Goal: Information Seeking & Learning: Learn about a topic

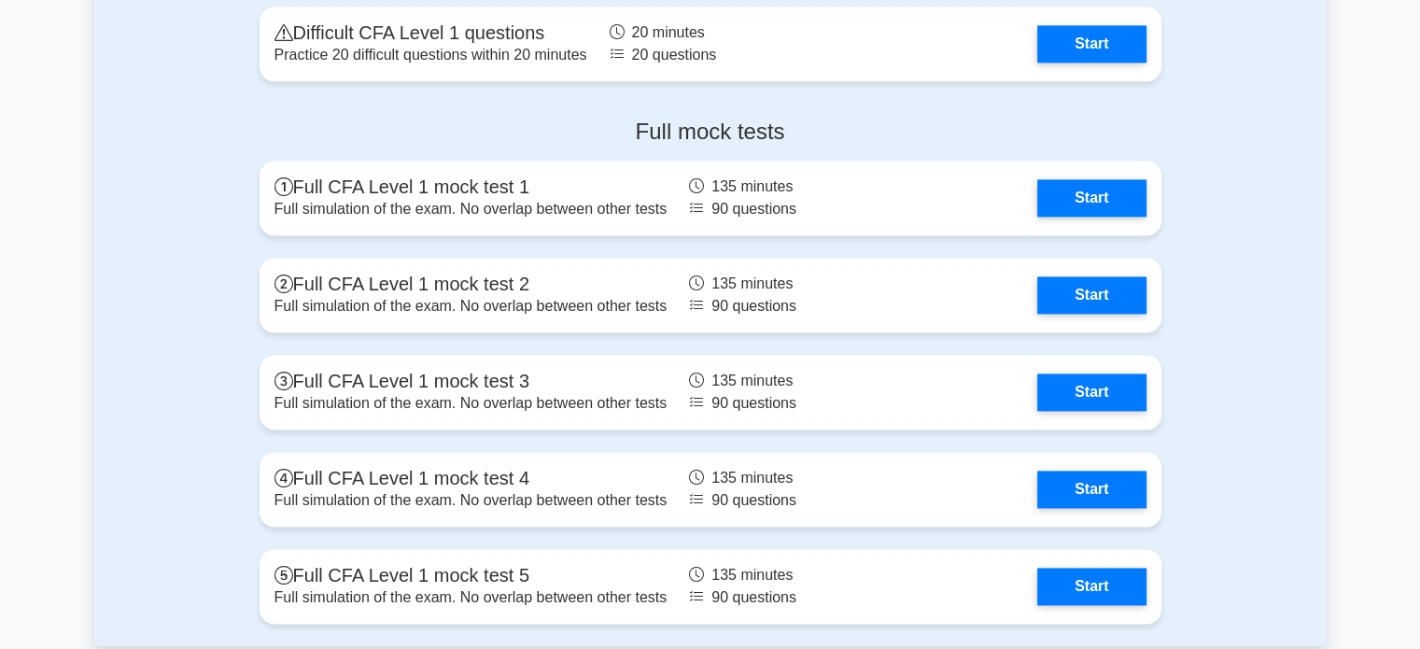
scroll to position [2539, 0]
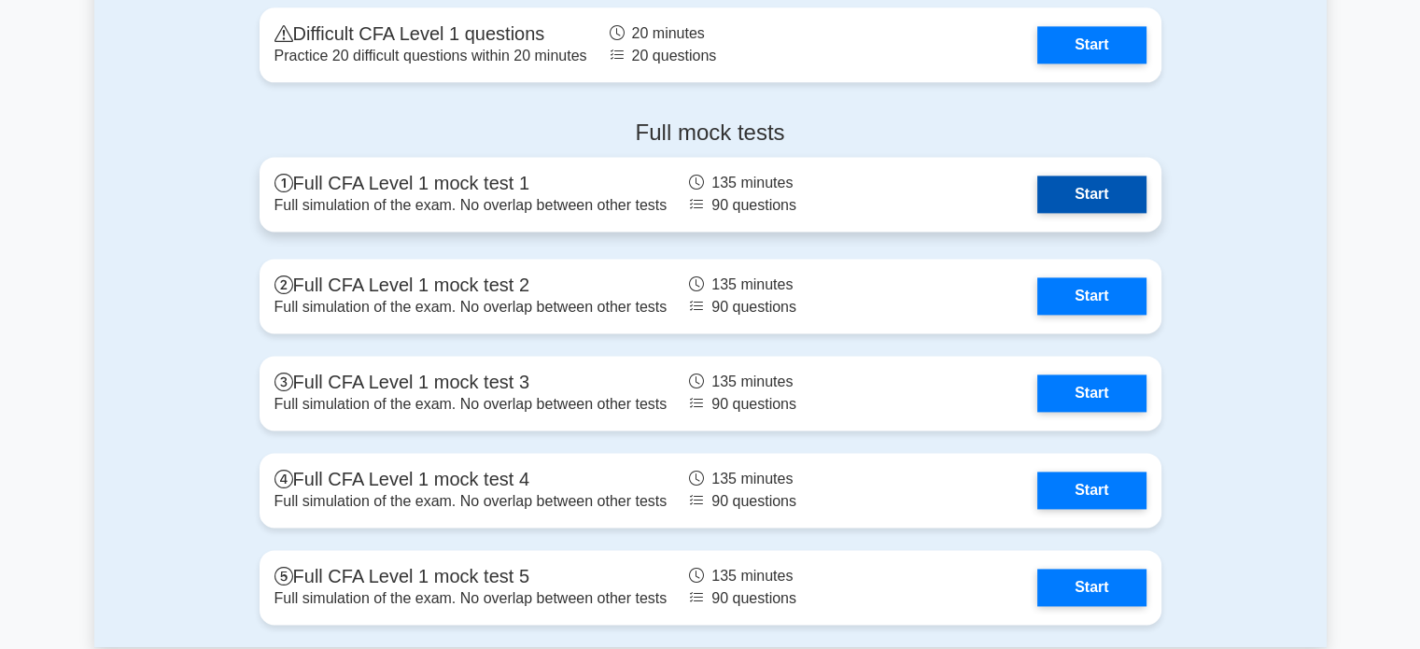
click at [1068, 194] on link "Start" at bounding box center [1091, 194] width 108 height 37
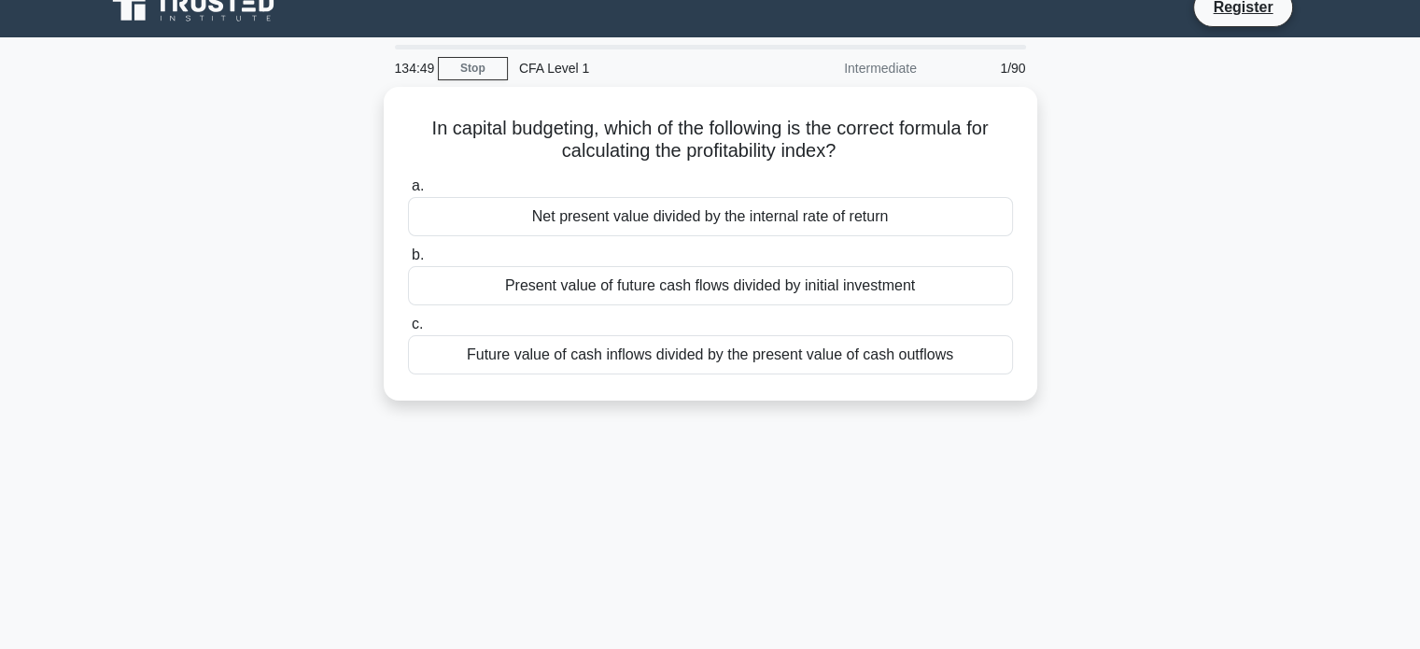
scroll to position [22, 0]
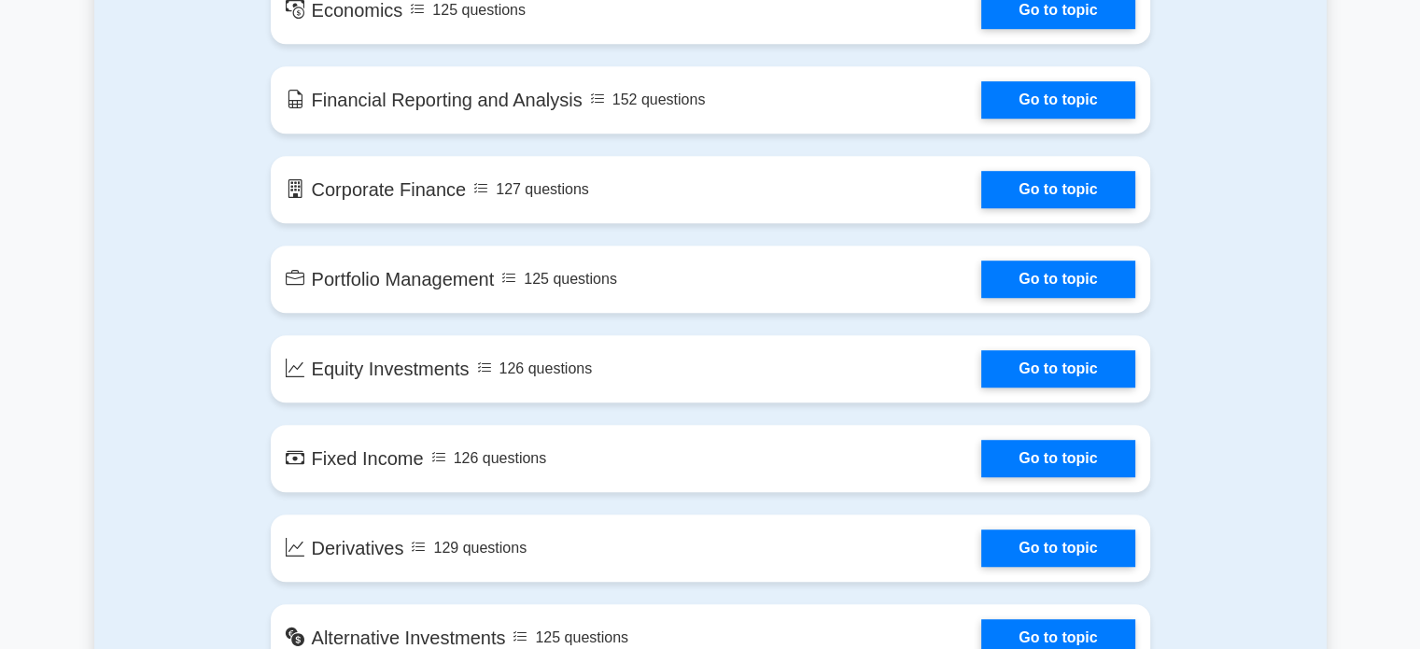
scroll to position [1218, 0]
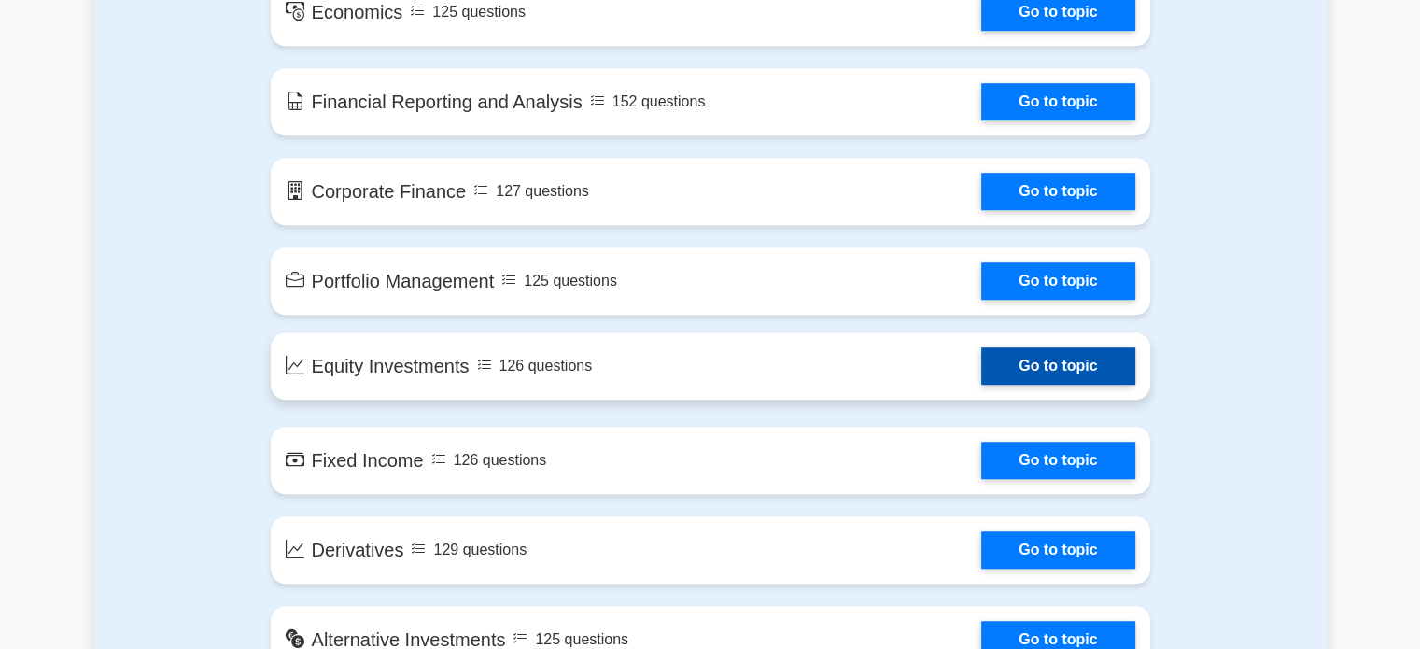
click at [1048, 375] on link "Go to topic" at bounding box center [1057, 365] width 153 height 37
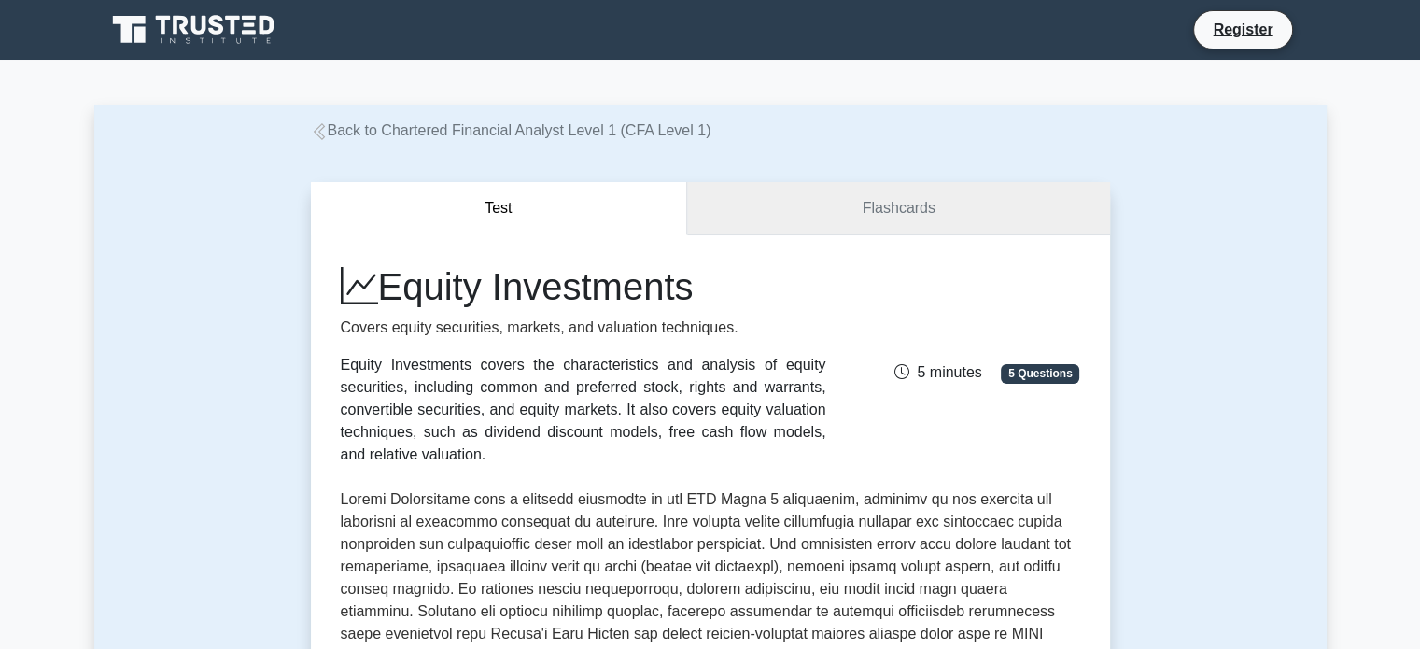
click at [893, 213] on link "Flashcards" at bounding box center [898, 208] width 422 height 53
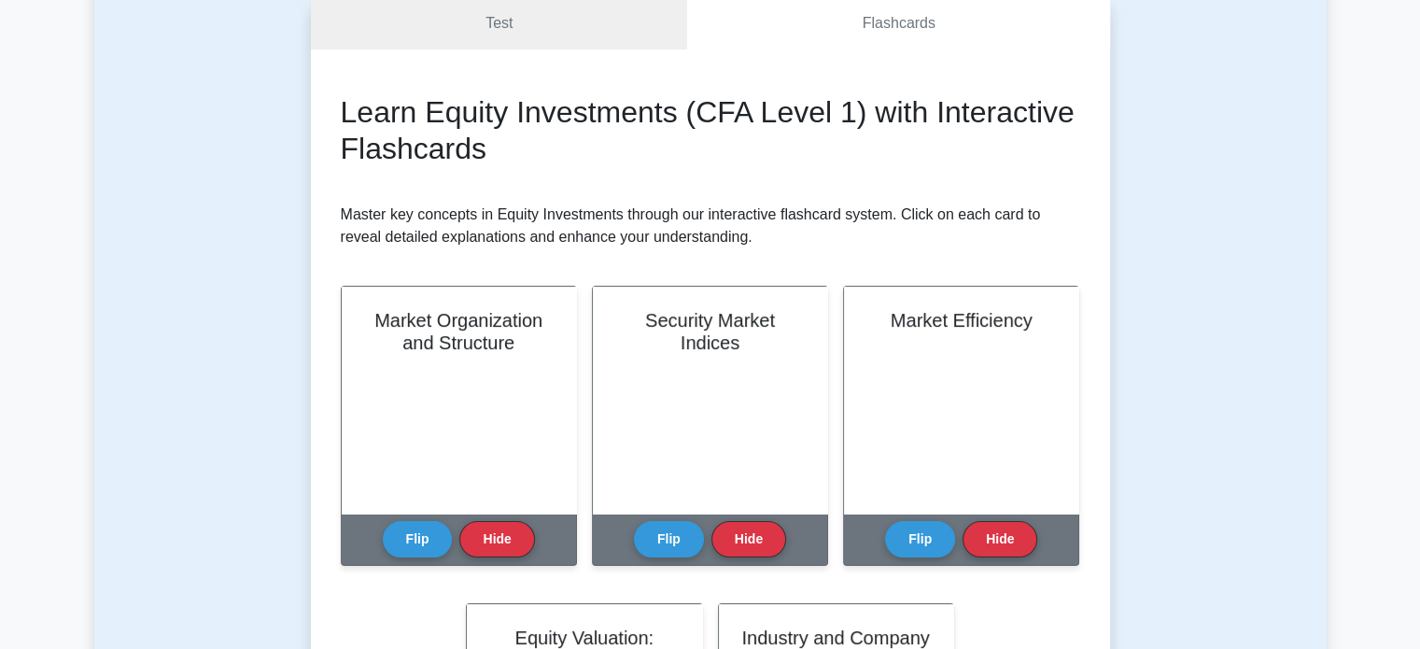
scroll to position [185, 0]
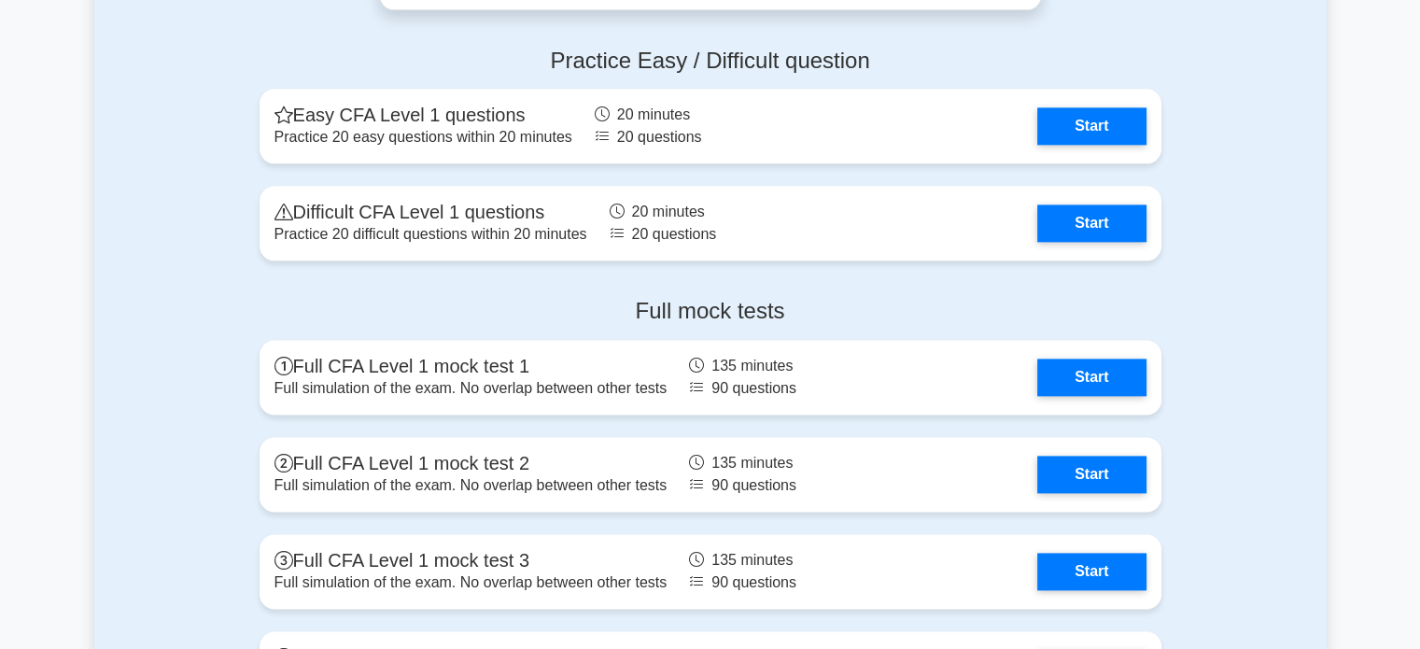
scroll to position [2353, 0]
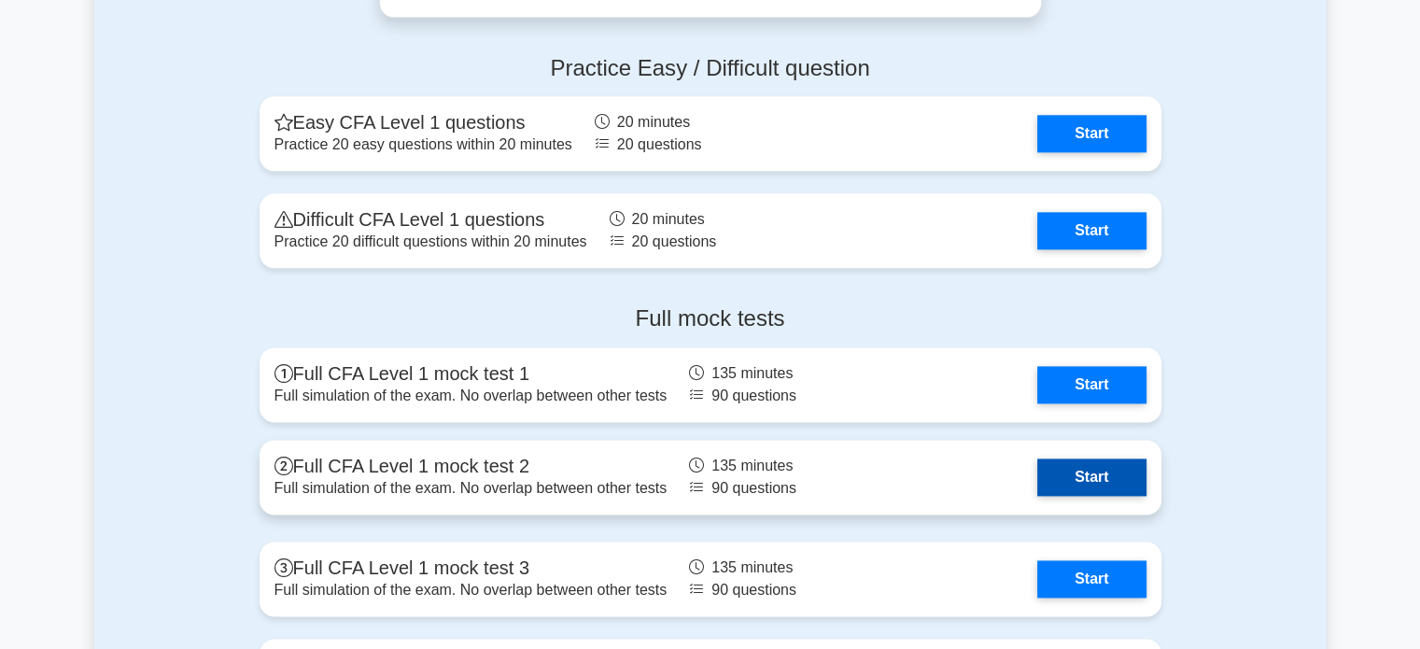
click at [1076, 480] on link "Start" at bounding box center [1091, 476] width 108 height 37
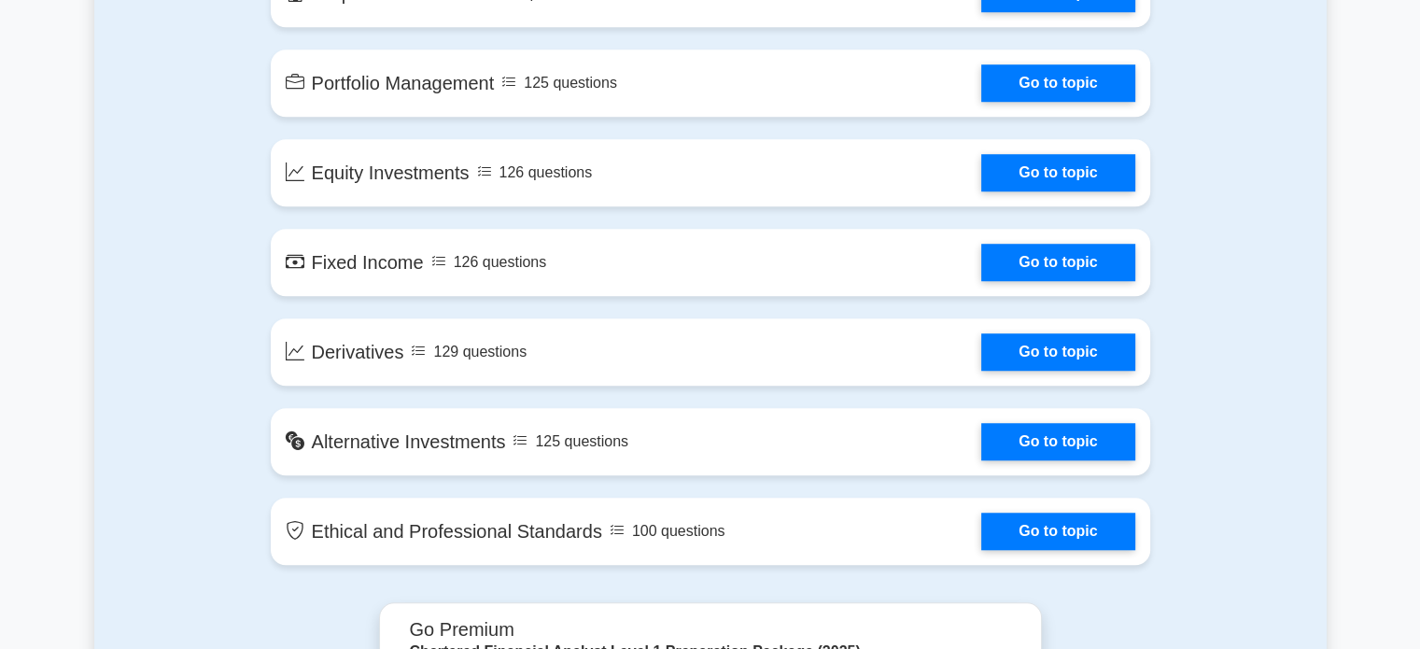
scroll to position [1415, 0]
